Goal: Task Accomplishment & Management: Use online tool/utility

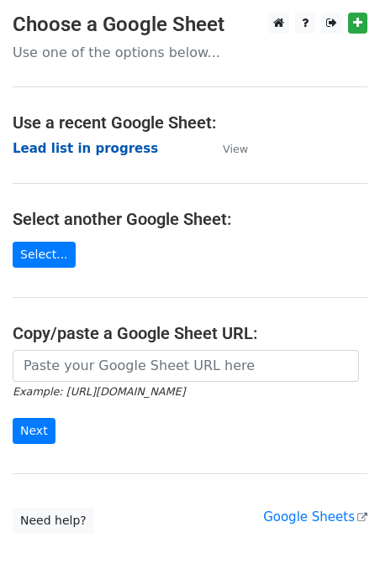
click at [61, 154] on strong "Lead list in progress" at bounding box center [85, 148] width 145 height 15
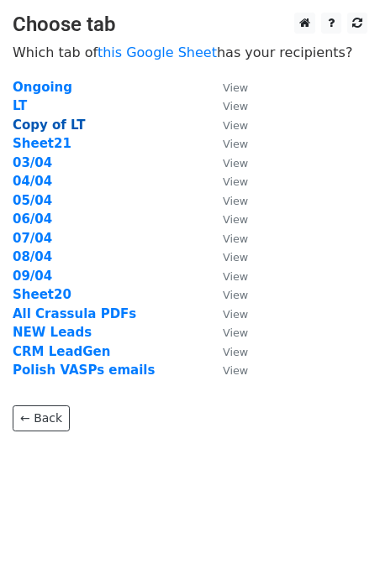
click at [37, 123] on strong "Copy of LT" at bounding box center [49, 125] width 72 height 15
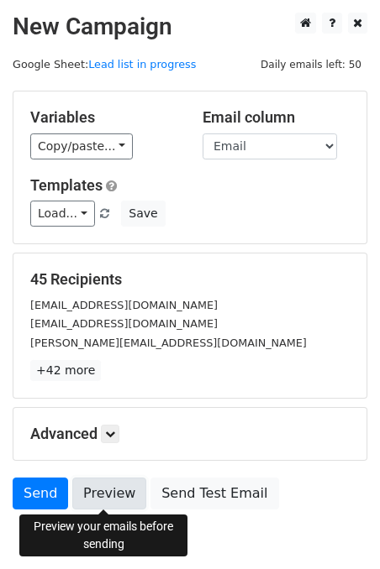
click at [112, 487] on link "Preview" at bounding box center [109, 494] width 74 height 32
click at [96, 496] on link "Preview" at bounding box center [109, 494] width 74 height 32
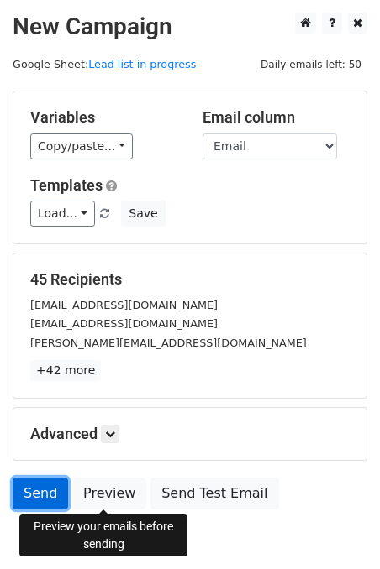
click at [28, 486] on link "Send" at bounding box center [40, 494] width 55 height 32
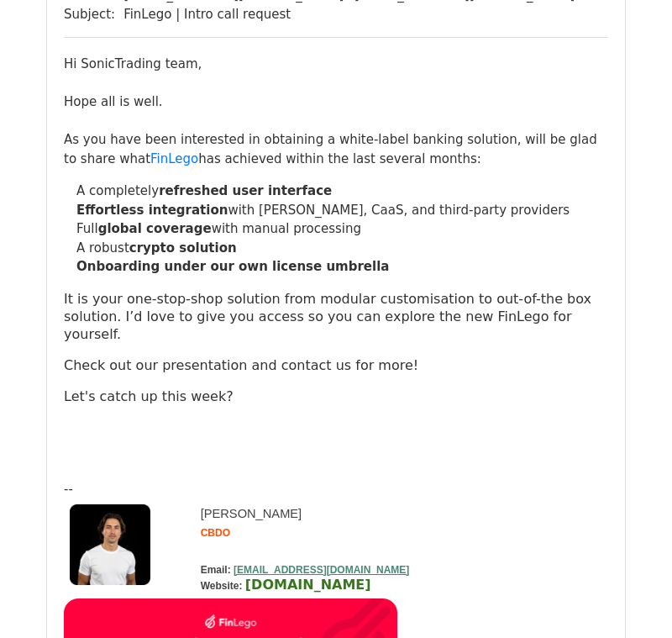
scroll to position [228, 0]
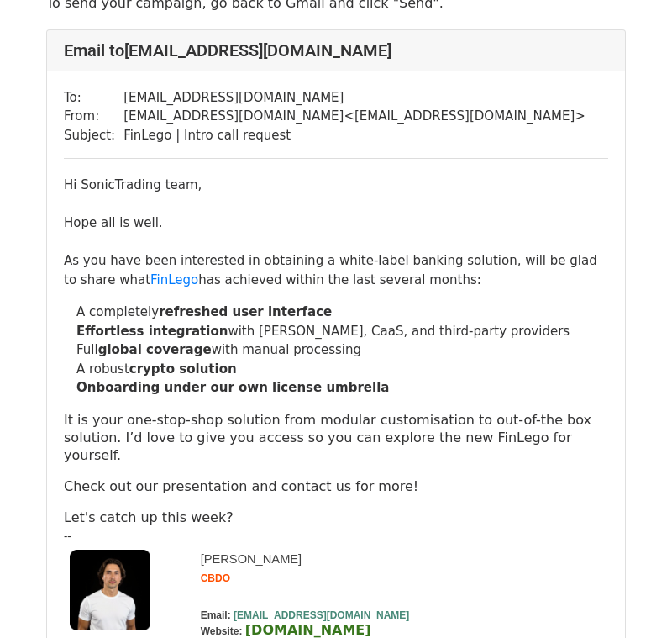
scroll to position [118, 0]
